Goal: Navigation & Orientation: Find specific page/section

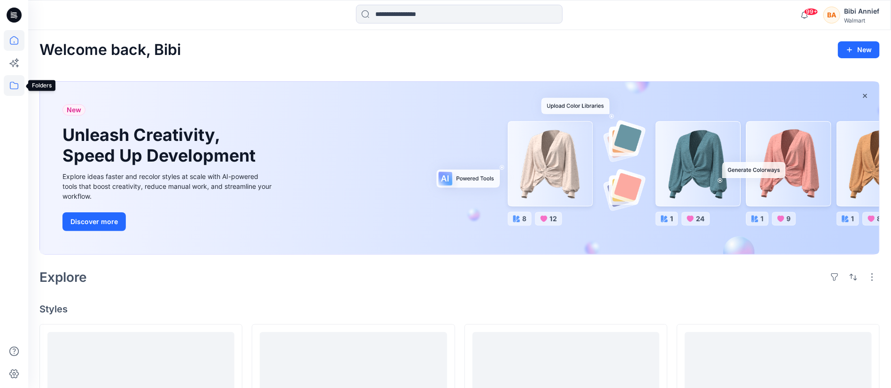
click at [14, 81] on icon at bounding box center [14, 85] width 21 height 21
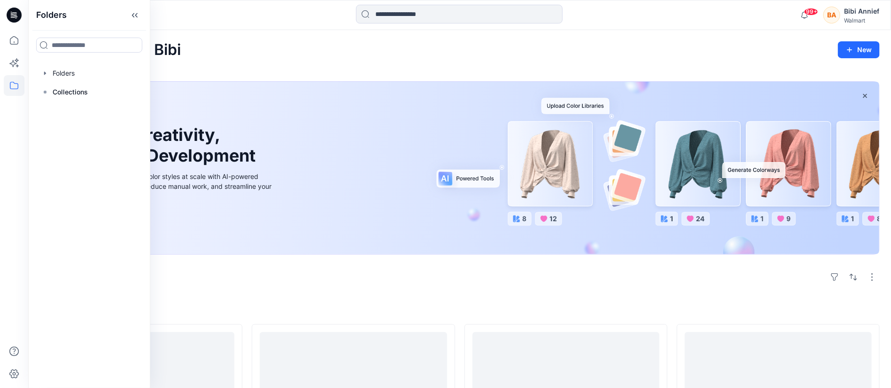
click at [15, 87] on icon at bounding box center [14, 85] width 21 height 21
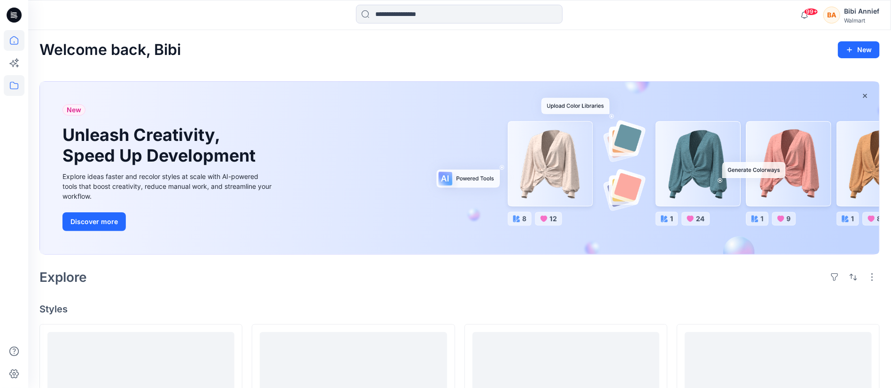
click at [15, 84] on icon at bounding box center [14, 85] width 21 height 21
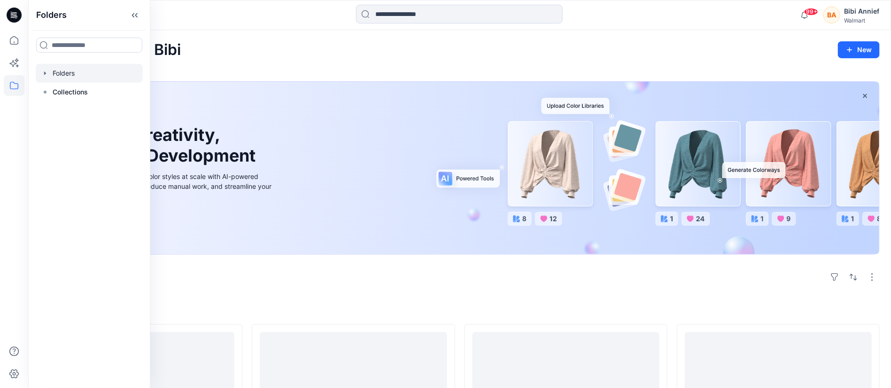
click at [66, 69] on div at bounding box center [89, 73] width 107 height 19
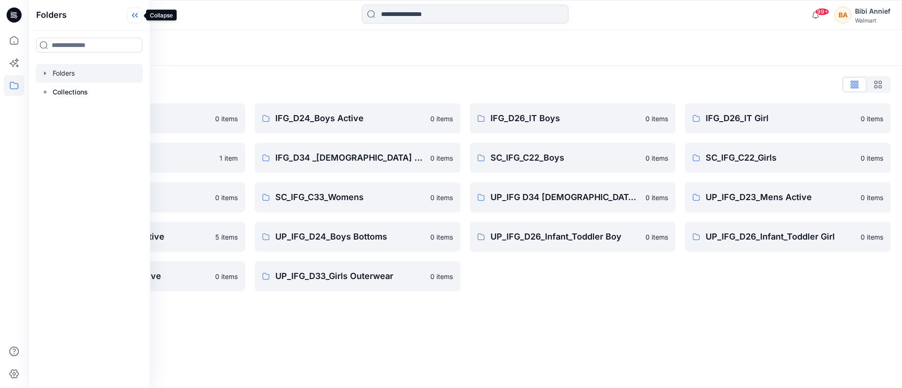
click at [136, 12] on icon at bounding box center [134, 16] width 15 height 16
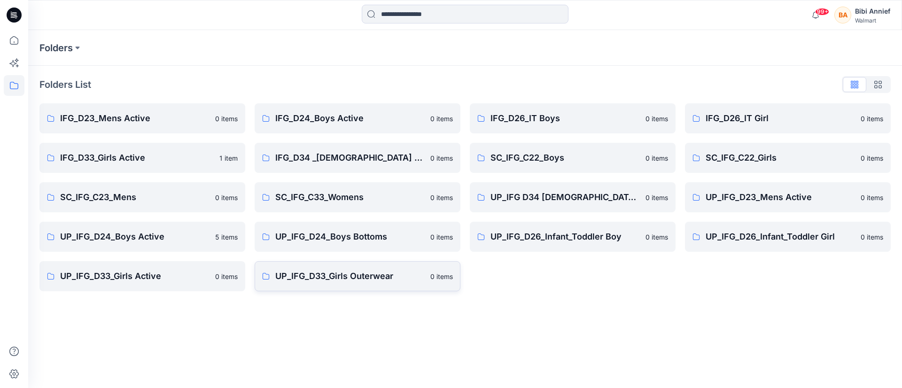
click at [338, 275] on p "UP_IFG_D33_Girls Outerwear" at bounding box center [349, 276] width 149 height 13
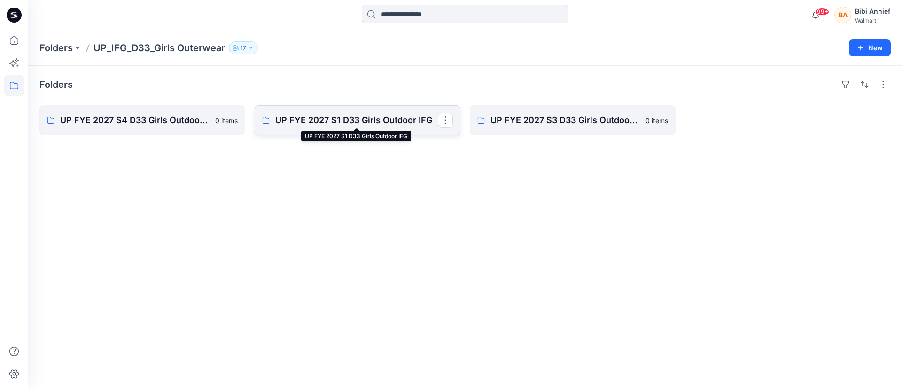
click at [325, 119] on p "UP FYE 2027 S1 D33 Girls Outdoor IFG" at bounding box center [356, 120] width 163 height 13
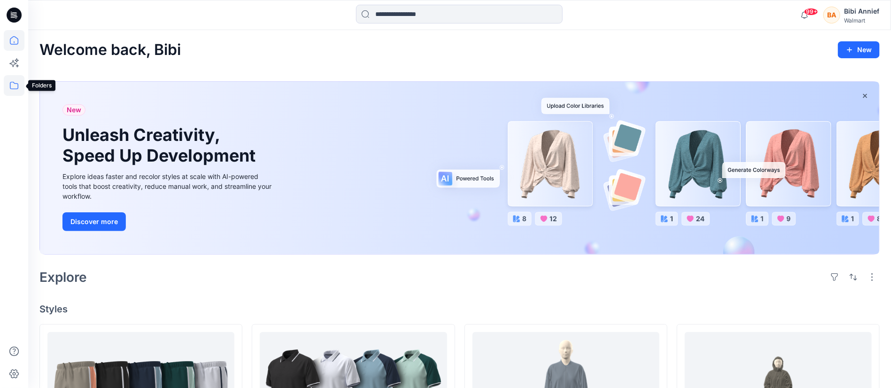
click at [14, 82] on icon at bounding box center [14, 85] width 21 height 21
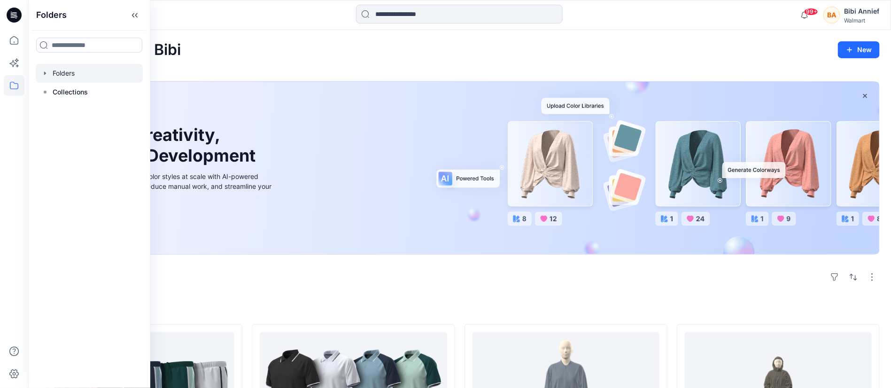
click at [72, 70] on div at bounding box center [89, 73] width 107 height 19
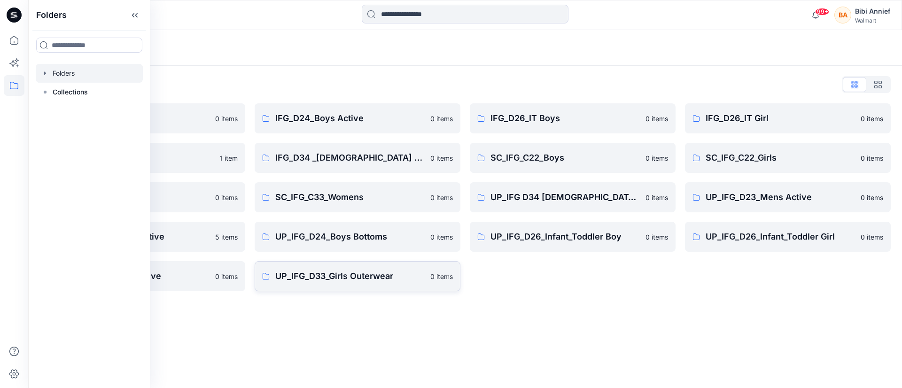
click at [349, 276] on p "UP_IFG_D33_Girls Outerwear" at bounding box center [349, 276] width 149 height 13
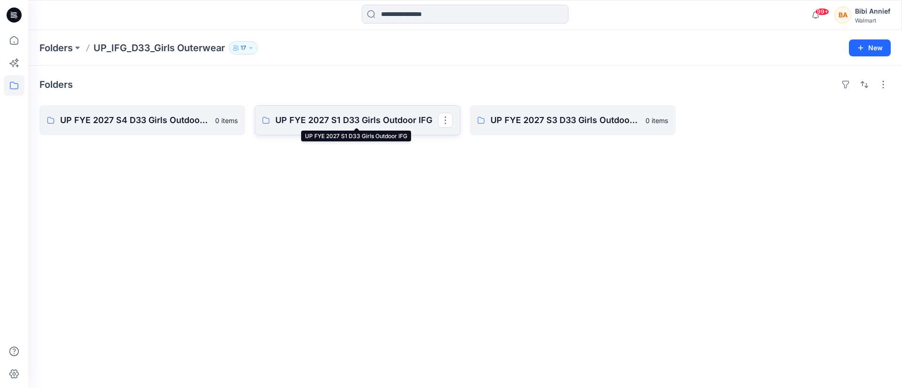
click at [366, 119] on p "UP FYE 2027 S1 D33 Girls Outdoor IFG" at bounding box center [356, 120] width 163 height 13
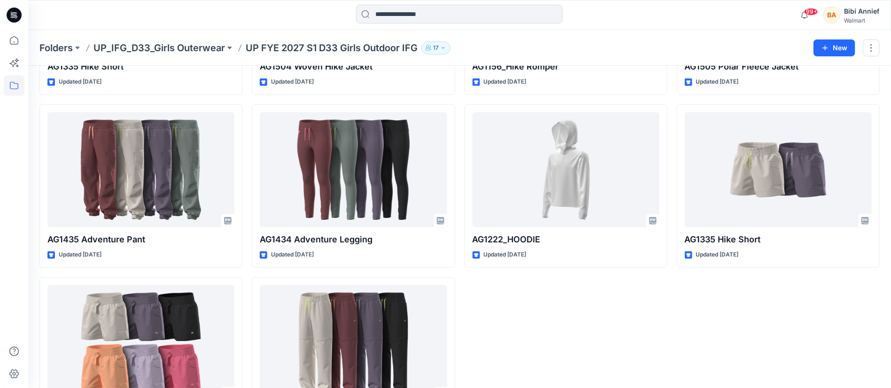
scroll to position [167, 0]
